Goal: Task Accomplishment & Management: Use online tool/utility

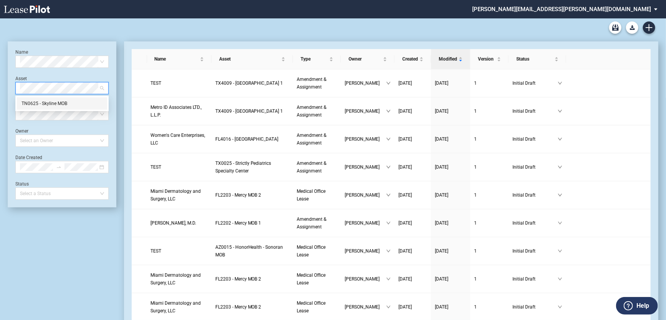
click at [64, 102] on div "TN0625 - Skyline MOB" at bounding box center [61, 104] width 81 height 8
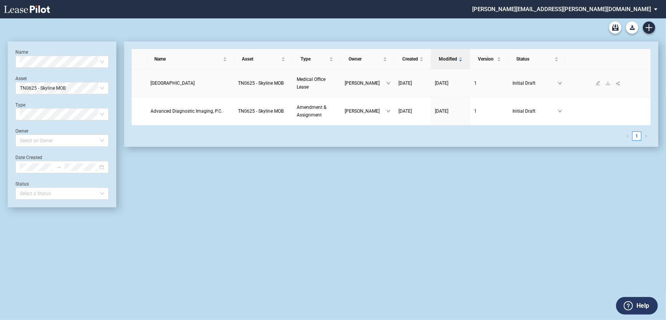
click at [171, 82] on span "Belmont University" at bounding box center [173, 83] width 44 height 5
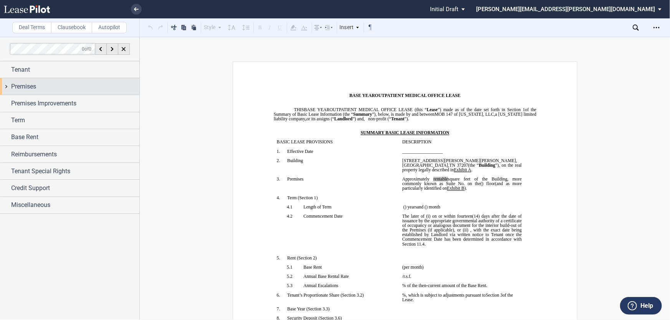
click at [67, 28] on label "Clausebook" at bounding box center [71, 28] width 41 height 12
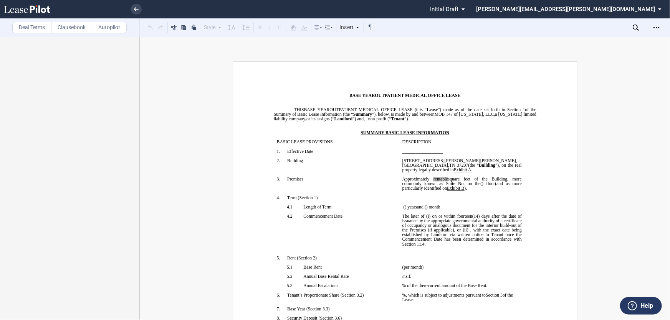
click at [108, 28] on label "Autopilot" at bounding box center [109, 28] width 35 height 12
click at [31, 27] on label "Deal Terms" at bounding box center [31, 28] width 39 height 12
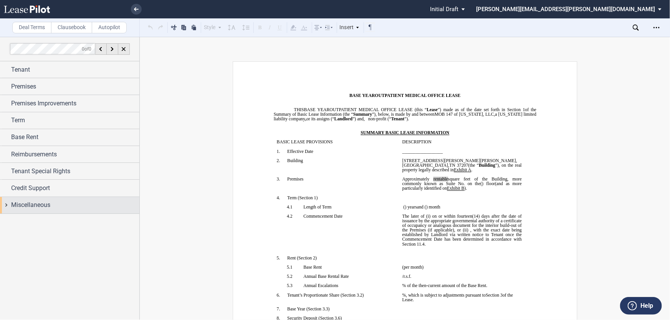
click at [15, 201] on span "Miscellaneous" at bounding box center [30, 205] width 39 height 9
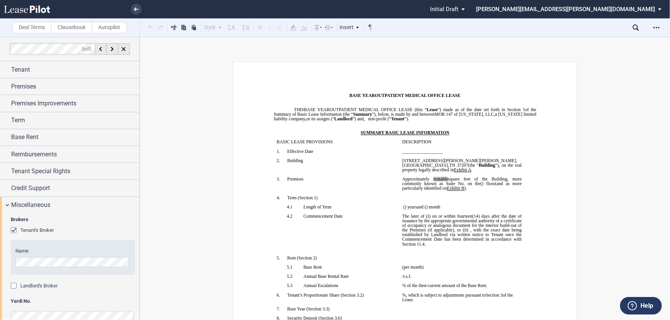
scroll to position [13, 0]
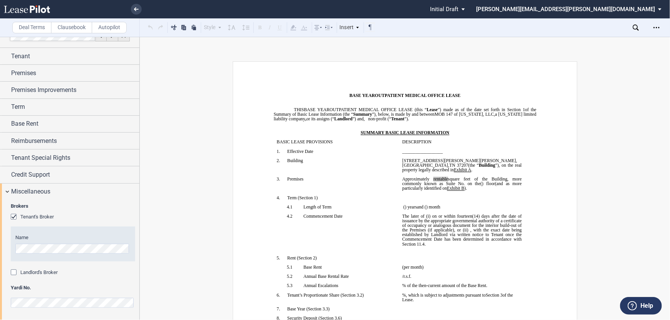
click at [15, 270] on div "Landlord's Broker" at bounding box center [15, 274] width 8 height 8
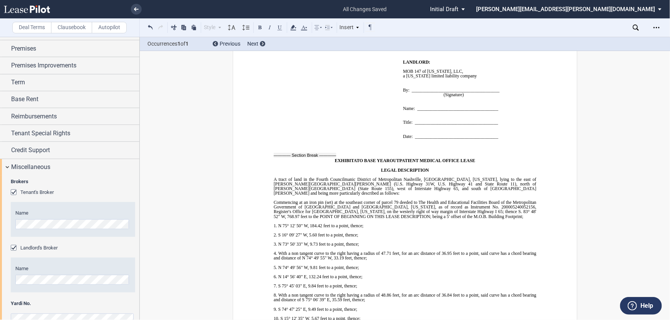
scroll to position [48, 0]
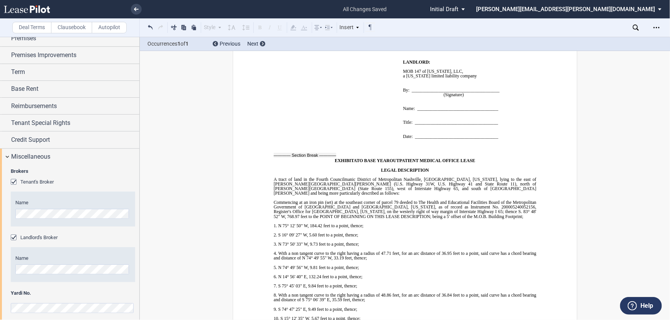
click at [0, 207] on div "Brokers Tenant's Broker Name Landlord's Broker Name Yardi No." at bounding box center [69, 245] width 139 height 160
drag, startPoint x: 354, startPoint y: 149, endPoint x: 412, endPoint y: 184, distance: 67.3
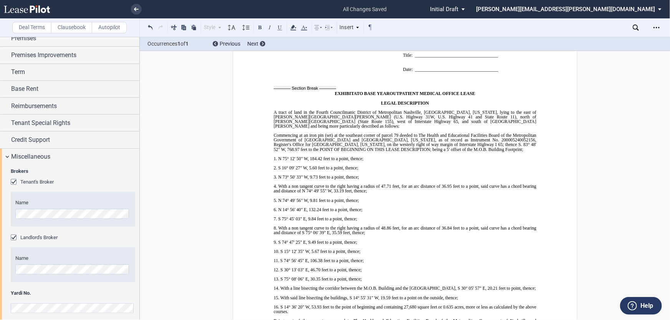
scroll to position [6871, 0]
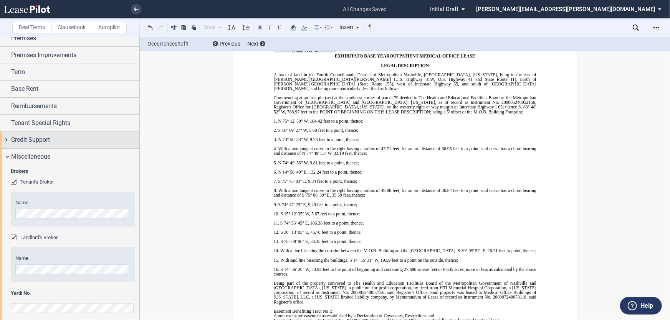
click at [10, 142] on div "Credit Support" at bounding box center [69, 140] width 139 height 16
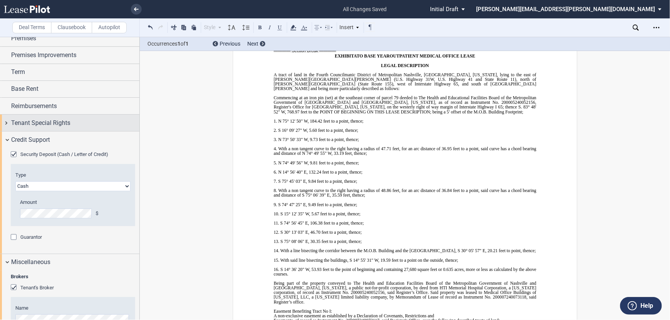
click at [20, 120] on span "Tenant Special Rights" at bounding box center [40, 123] width 59 height 9
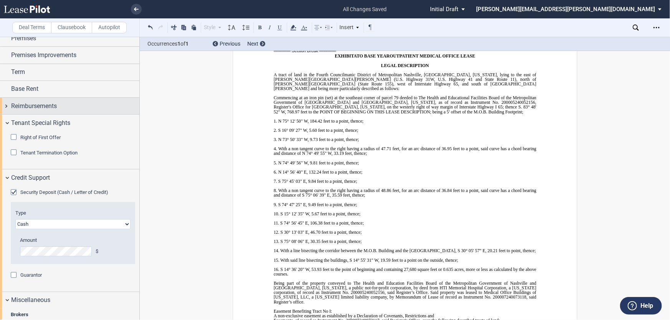
scroll to position [0, 0]
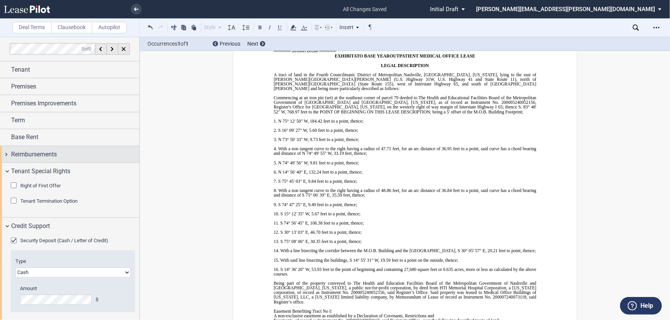
click at [36, 152] on span "Reimbursements" at bounding box center [34, 154] width 46 height 9
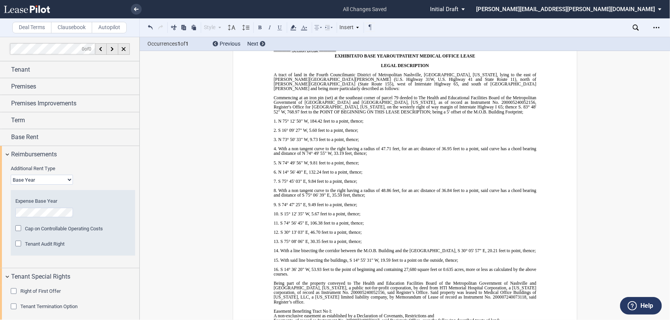
click at [38, 243] on span "Tenant Audit Right" at bounding box center [45, 244] width 40 height 6
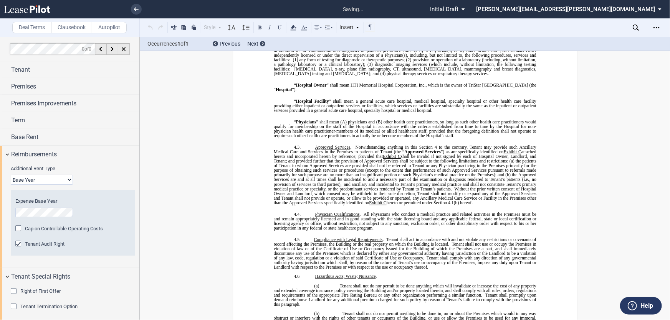
scroll to position [1760, 0]
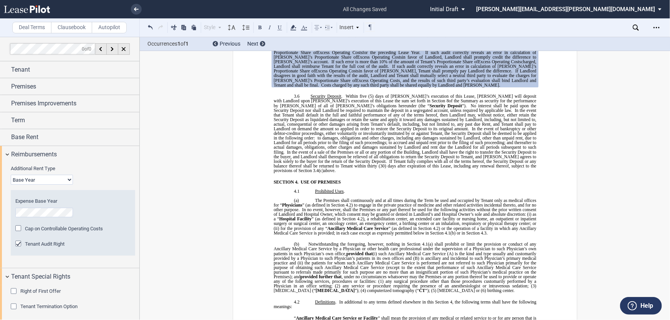
click at [303, 45] on span "Tenant, at [PERSON_NAME]’s sole cost and expense, will have the right to audit …" at bounding box center [405, 38] width 264 height 14
click at [657, 28] on icon "Open Lease options menu" at bounding box center [656, 28] width 6 height 6
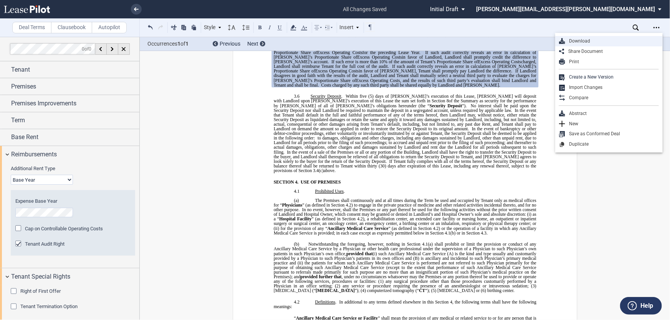
click at [594, 41] on div "Download" at bounding box center [612, 41] width 94 height 7
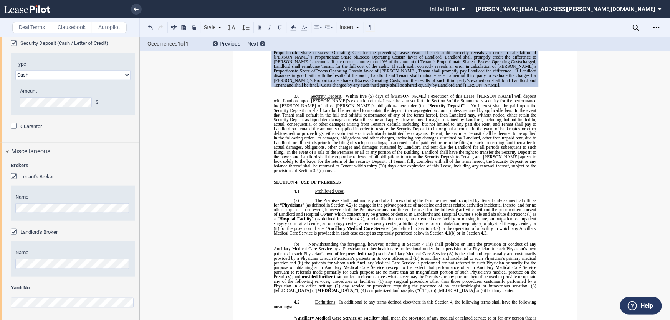
scroll to position [0, 0]
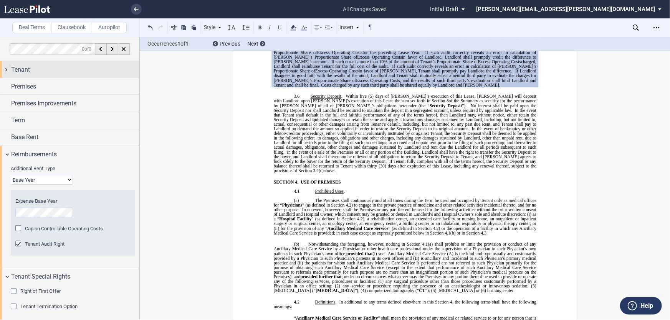
click at [6, 71] on div "Tenant" at bounding box center [69, 69] width 139 height 16
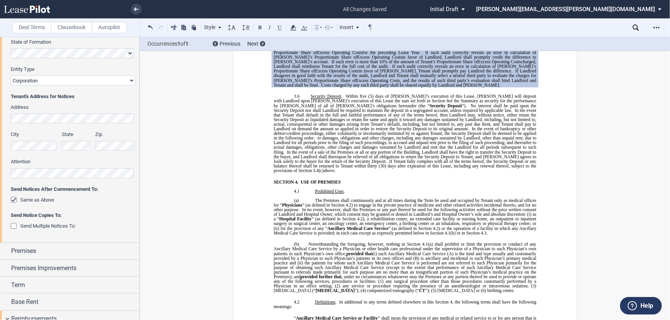
scroll to position [139, 0]
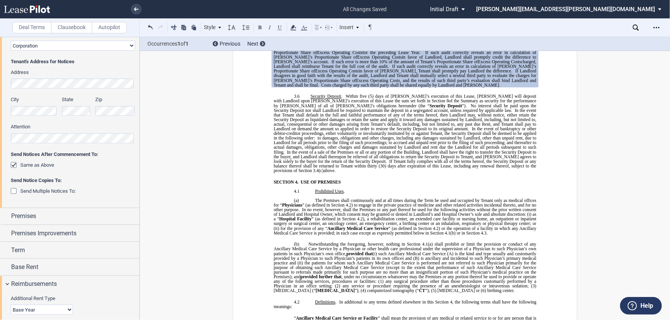
click at [11, 190] on div "Send Multiple Notices To:" at bounding box center [15, 192] width 8 height 8
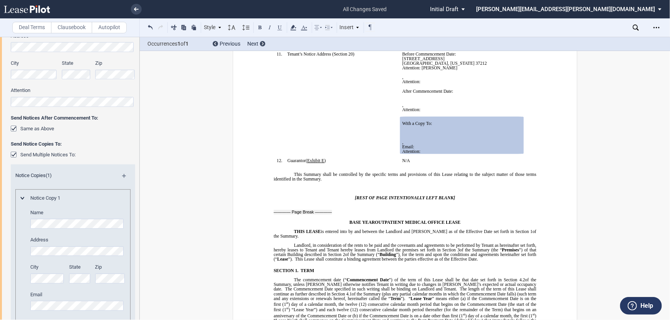
scroll to position [209, 0]
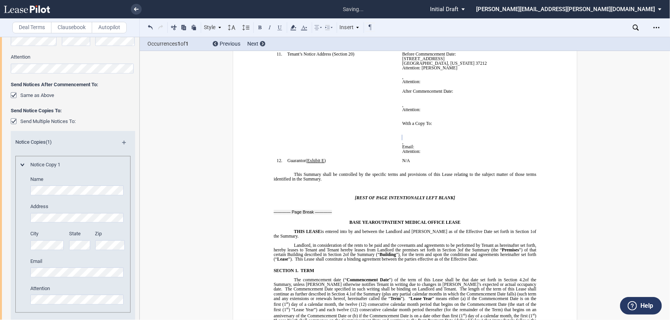
click at [55, 242] on div "City" at bounding box center [47, 241] width 34 height 20
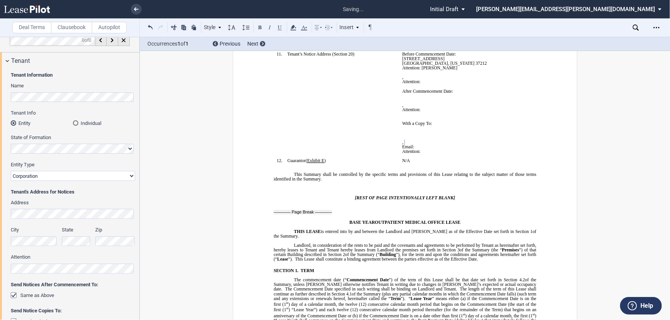
scroll to position [0, 0]
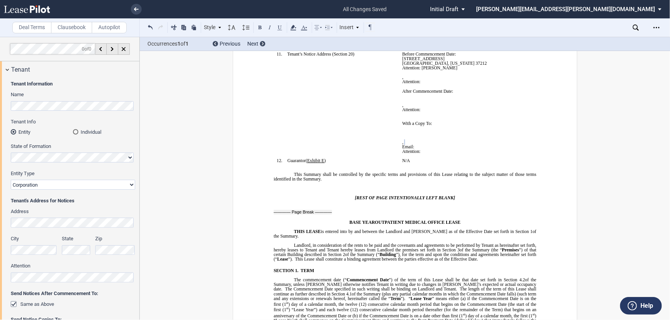
click at [73, 131] on div "Individual" at bounding box center [75, 131] width 5 height 5
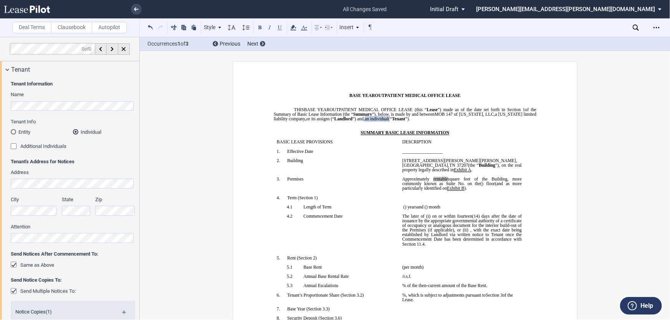
click at [13, 130] on div "Entity" at bounding box center [13, 131] width 5 height 5
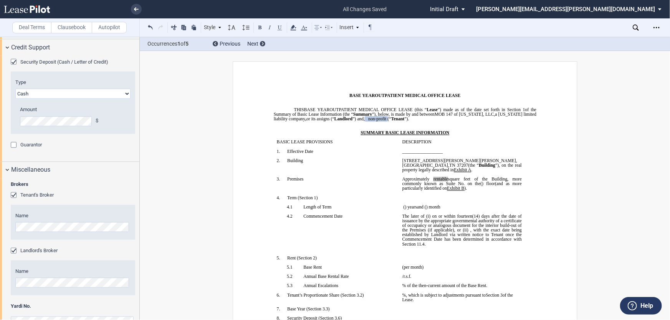
scroll to position [767, 0]
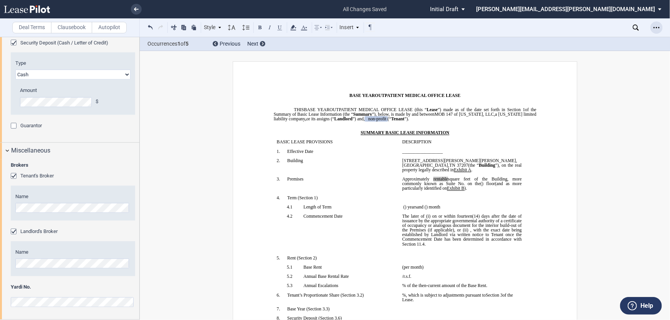
click at [656, 25] on icon "Open Lease options menu" at bounding box center [656, 28] width 6 height 6
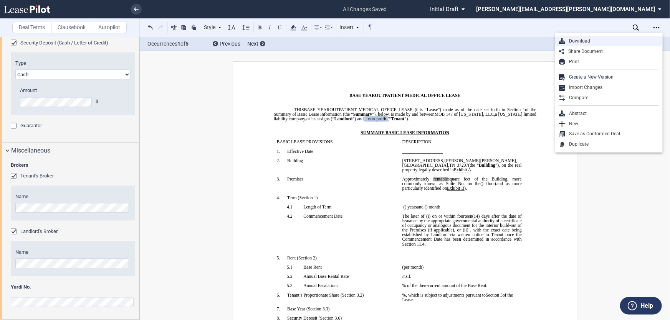
click at [606, 42] on div "Download" at bounding box center [612, 41] width 94 height 7
